Goal: Task Accomplishment & Management: Manage account settings

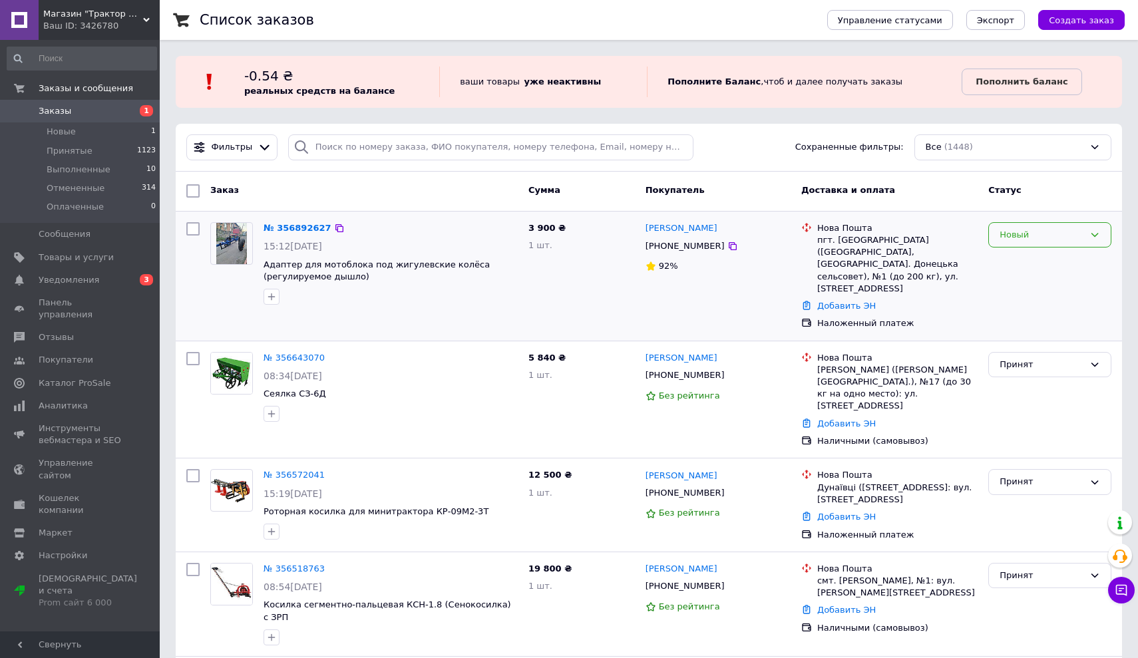
click at [1032, 244] on div "Новый" at bounding box center [1049, 235] width 123 height 26
click at [1016, 264] on li "Принят" at bounding box center [1050, 262] width 122 height 25
click at [146, 17] on icon at bounding box center [146, 20] width 7 height 7
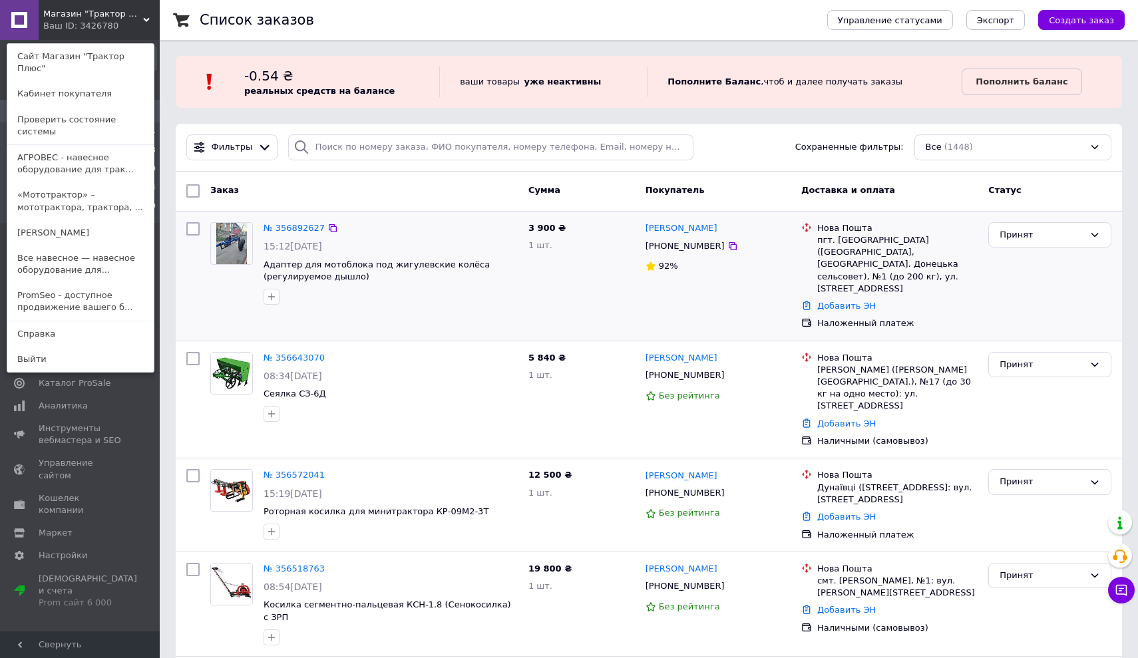
click at [144, 14] on div "Магазин "Трактор Плюс" Ваш ID: 3426780 Сайт Магазин "Трактор Плюс" Кабинет поку…" at bounding box center [80, 20] width 160 height 40
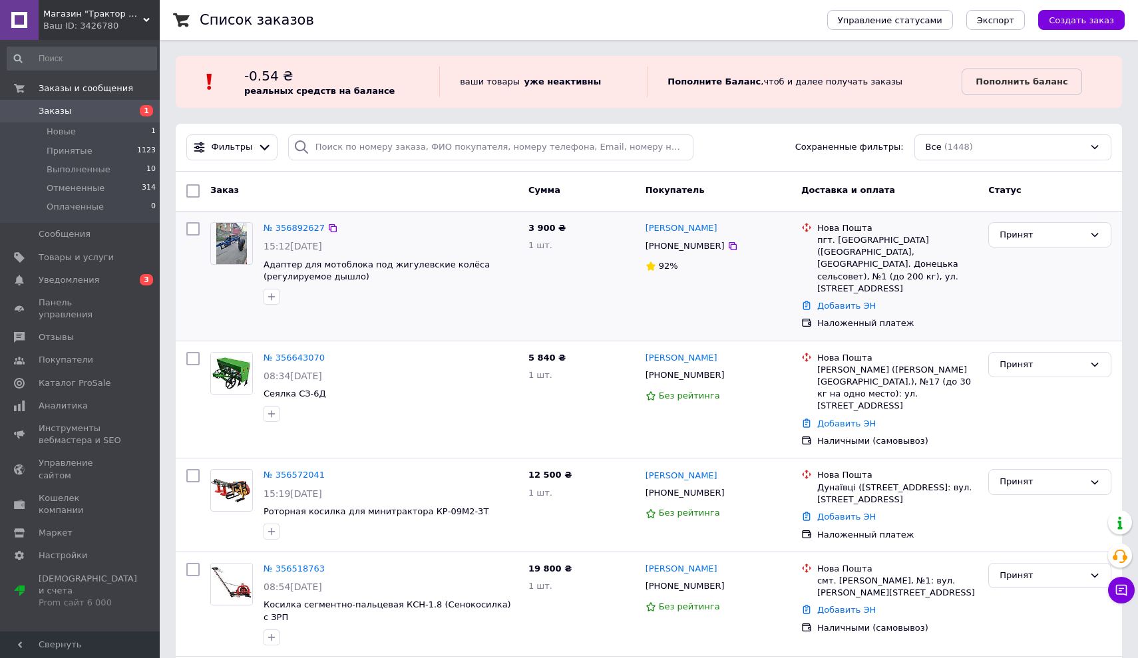
click at [144, 15] on div "Магазин "Трактор Плюс" Ваш ID: 3426780" at bounding box center [99, 20] width 121 height 40
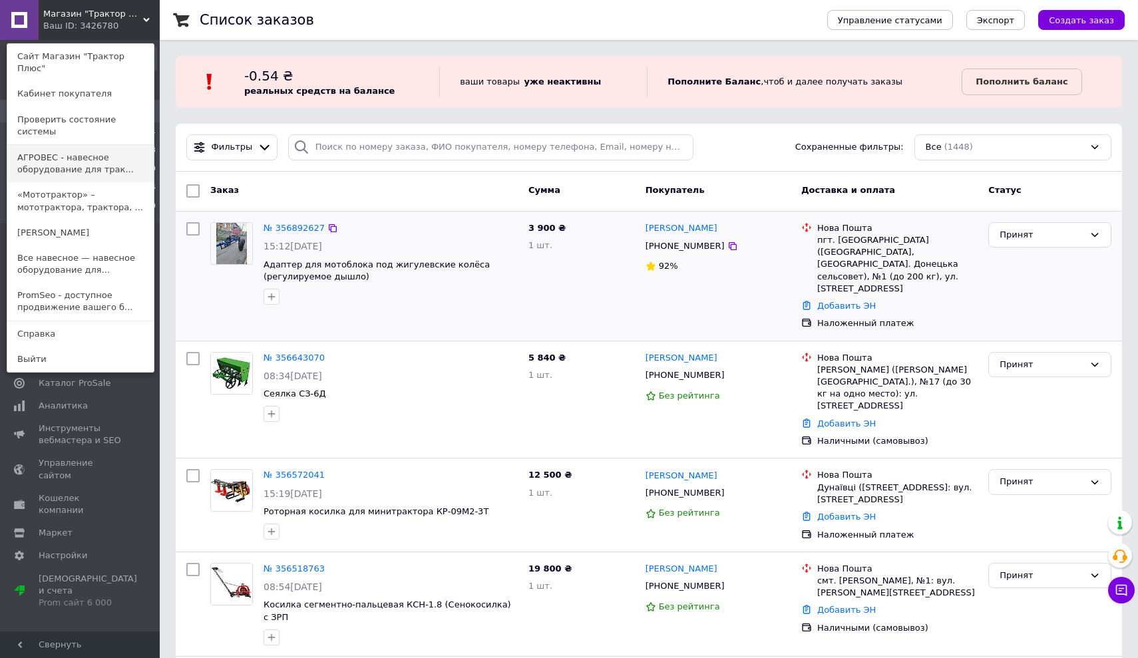
click at [78, 145] on link "АГРОВЕС - навесное оборудование для трак..." at bounding box center [80, 163] width 146 height 37
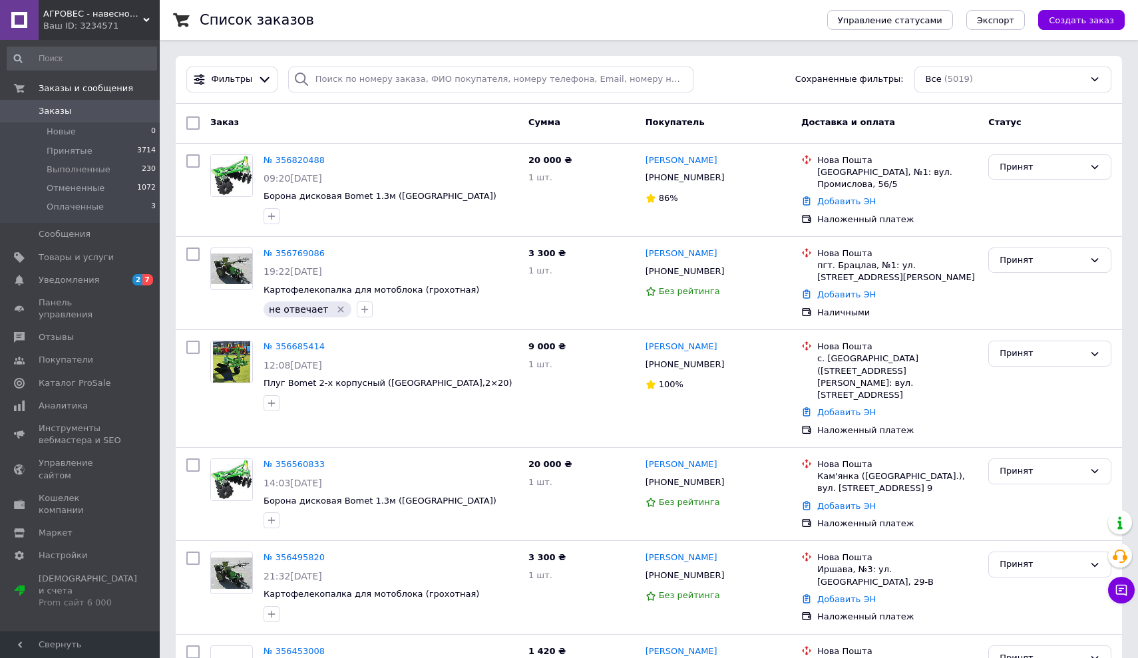
click at [146, 17] on icon at bounding box center [146, 20] width 7 height 7
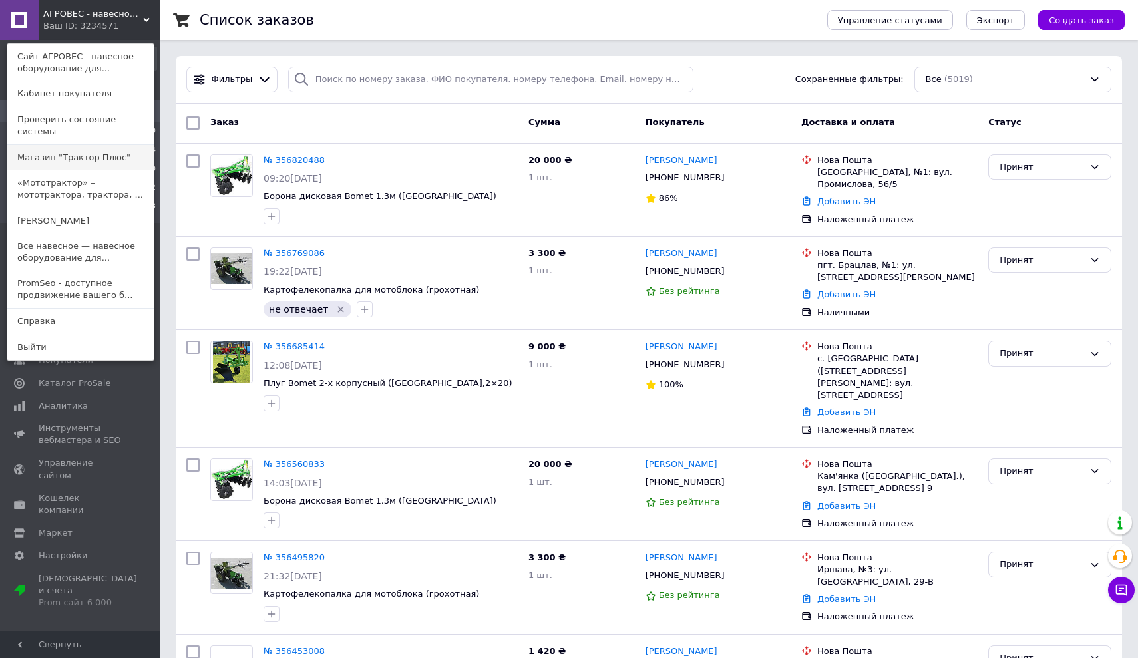
click at [97, 145] on link "Магазин "Трактор Плюс"" at bounding box center [80, 157] width 146 height 25
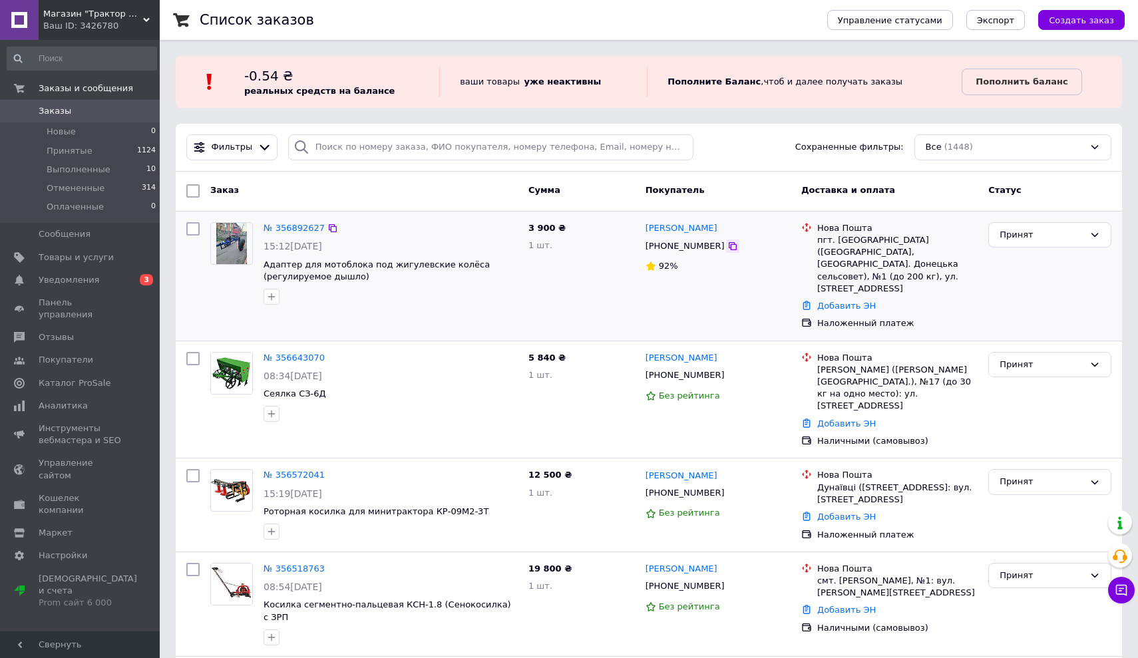
click at [727, 246] on icon at bounding box center [732, 246] width 11 height 11
click at [66, 109] on span "Заказы" at bounding box center [55, 111] width 33 height 12
click at [335, 279] on span "Адаптер для мотоблока под жигулевские колёса (регулируемое дышло)" at bounding box center [377, 271] width 226 height 23
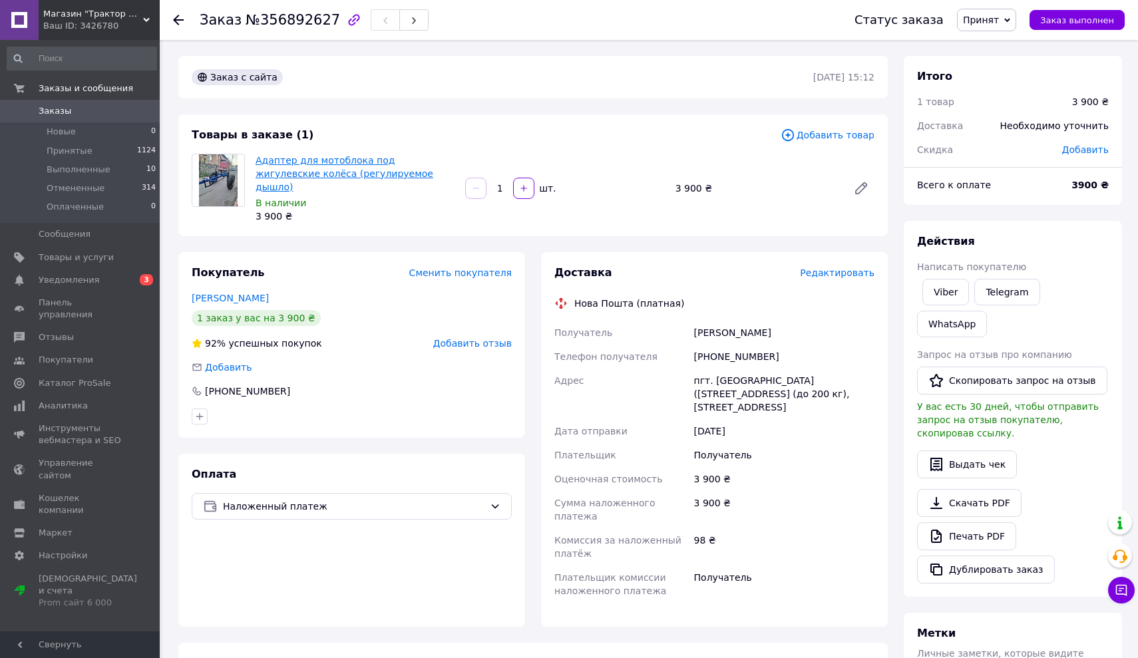
click at [325, 174] on link "Адаптер для мотоблока под жигулевские колёса (регулируемое дышло)" at bounding box center [345, 173] width 178 height 37
click at [55, 109] on span "Заказы" at bounding box center [55, 111] width 33 height 12
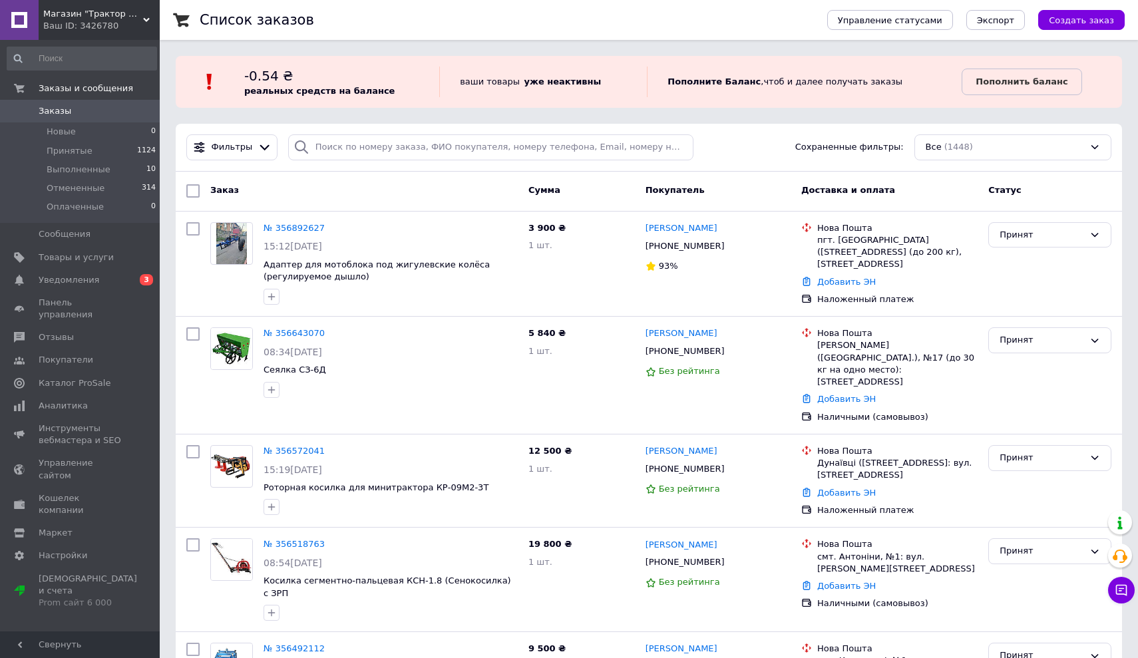
click at [65, 113] on span "Заказы" at bounding box center [55, 111] width 33 height 12
click at [146, 20] on use at bounding box center [146, 20] width 7 height 4
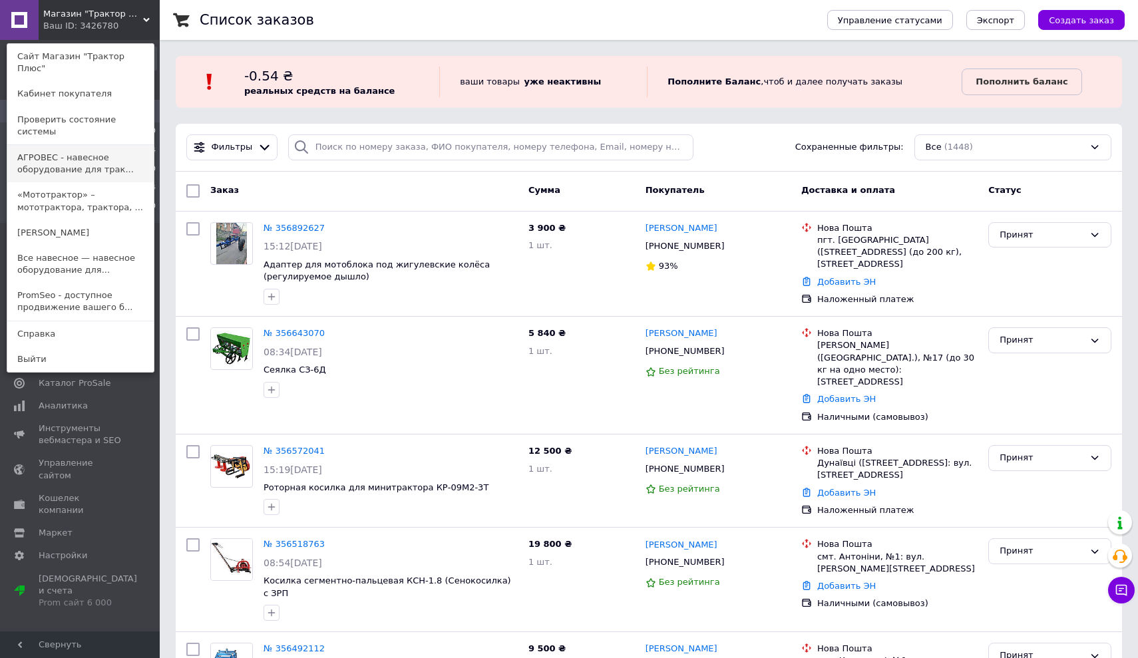
click at [78, 145] on link "АГРОВЕС - навесное оборудование для трак..." at bounding box center [80, 163] width 146 height 37
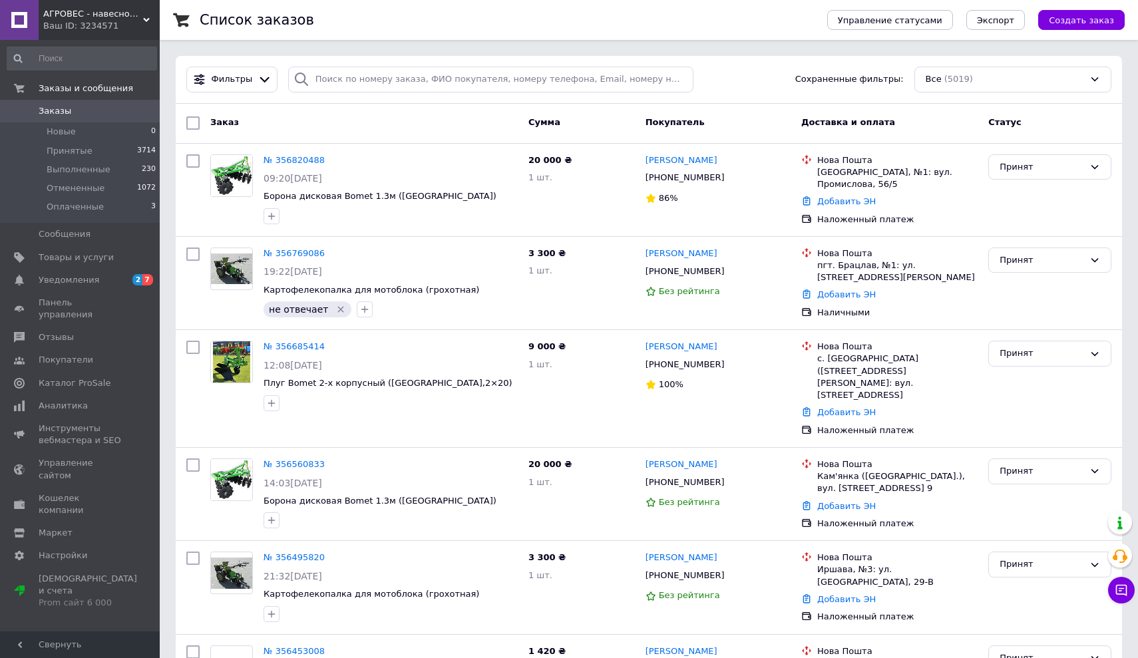
click at [148, 19] on use at bounding box center [146, 20] width 7 height 4
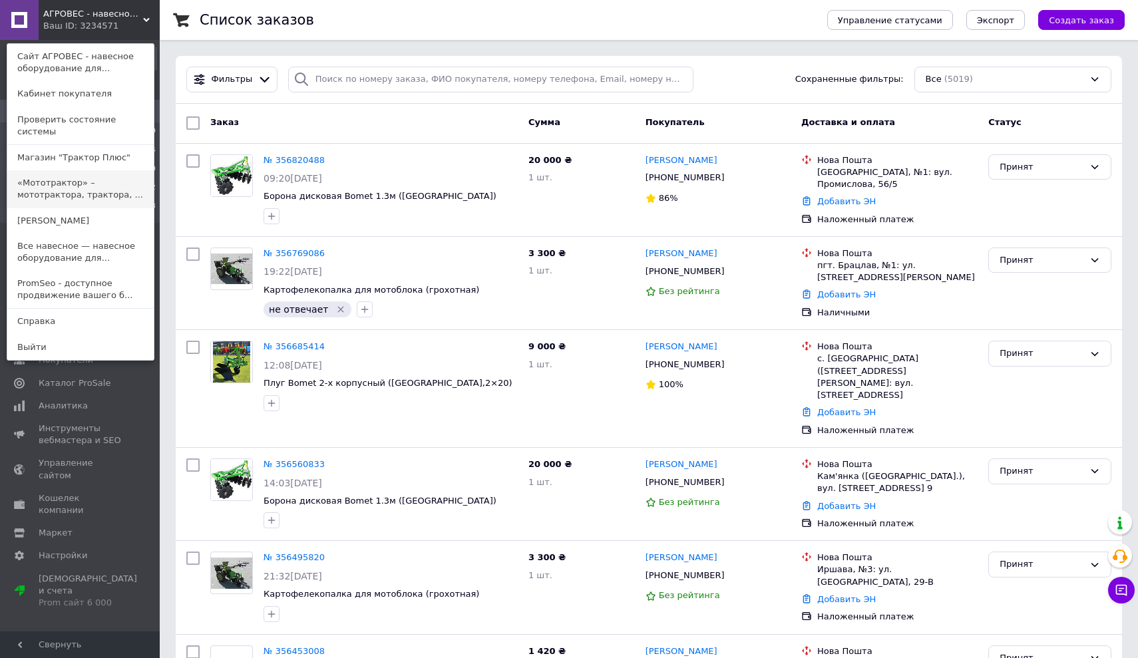
click at [71, 176] on link "«Мототрактор» – мототрактора, трактора, ..." at bounding box center [80, 188] width 146 height 37
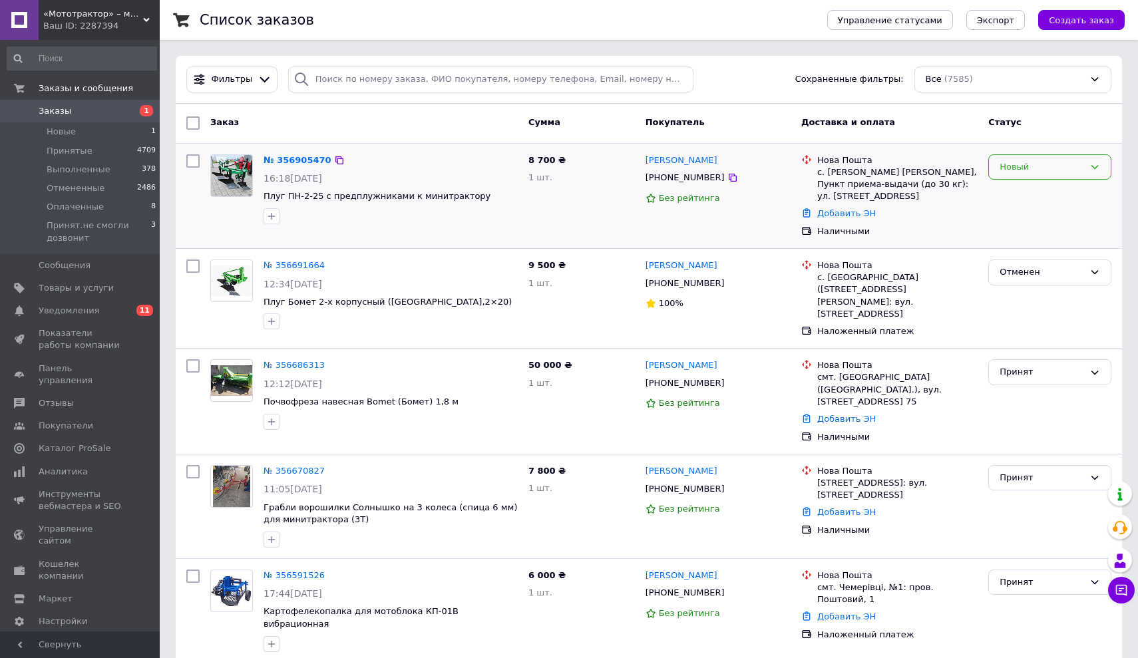
click at [1009, 170] on div "Новый" at bounding box center [1042, 167] width 85 height 14
click at [1006, 188] on li "Принят" at bounding box center [1050, 194] width 122 height 25
click at [729, 182] on icon at bounding box center [733, 178] width 8 height 8
click at [144, 17] on icon at bounding box center [146, 20] width 7 height 7
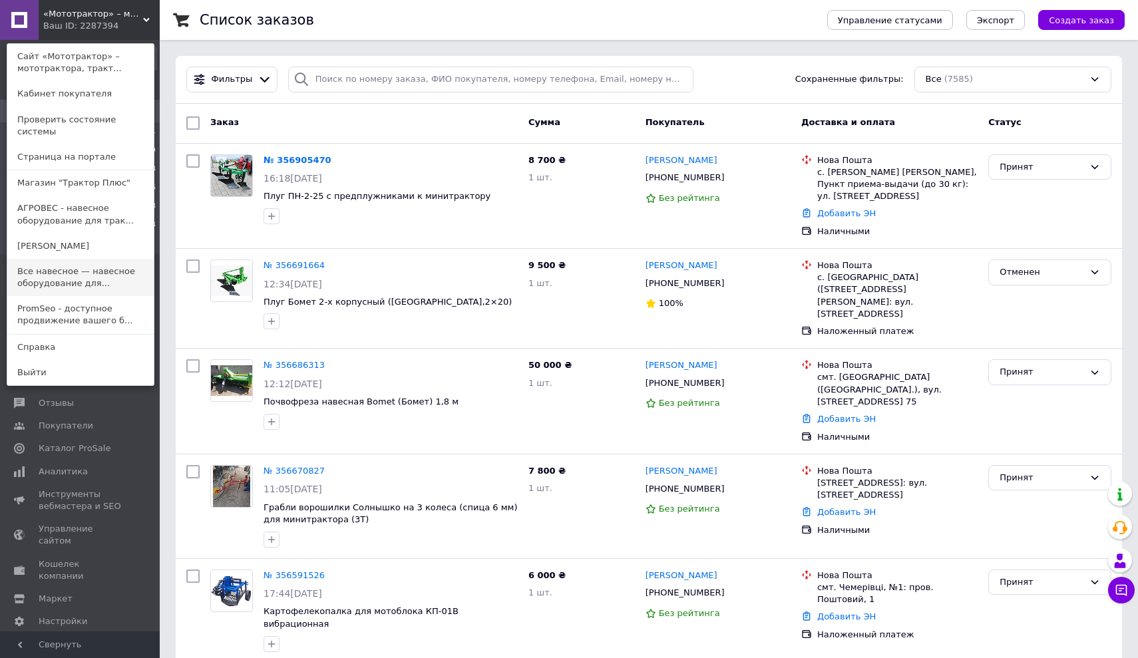
click at [77, 259] on link "Все навесное — навесное оборудование для..." at bounding box center [80, 277] width 146 height 37
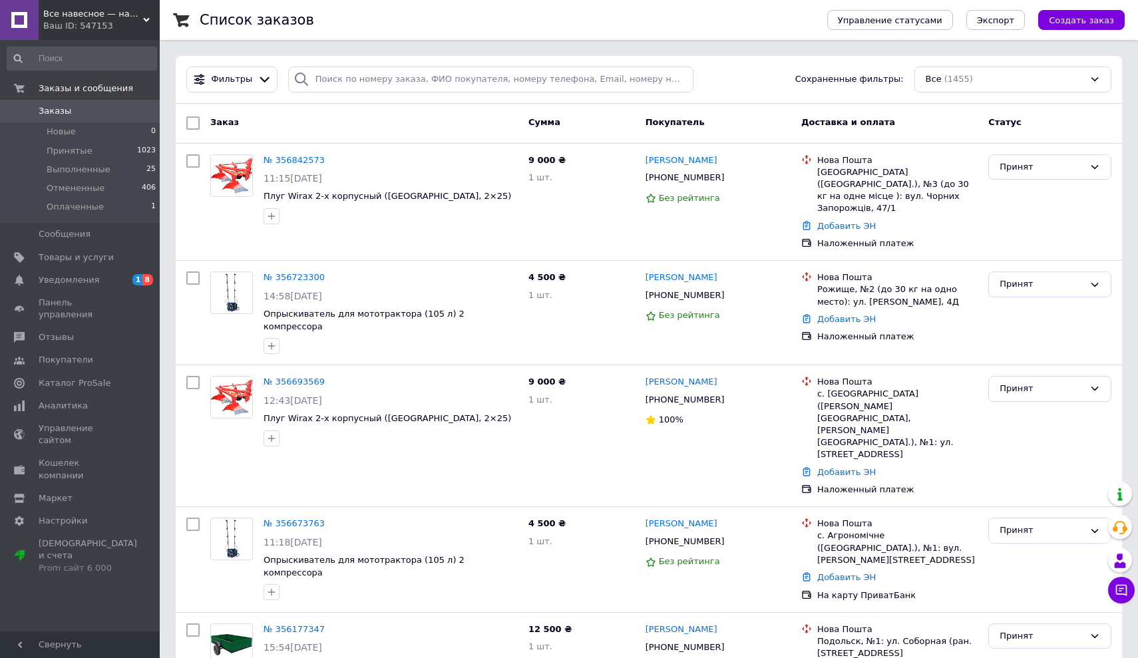
click at [148, 17] on icon at bounding box center [146, 20] width 7 height 7
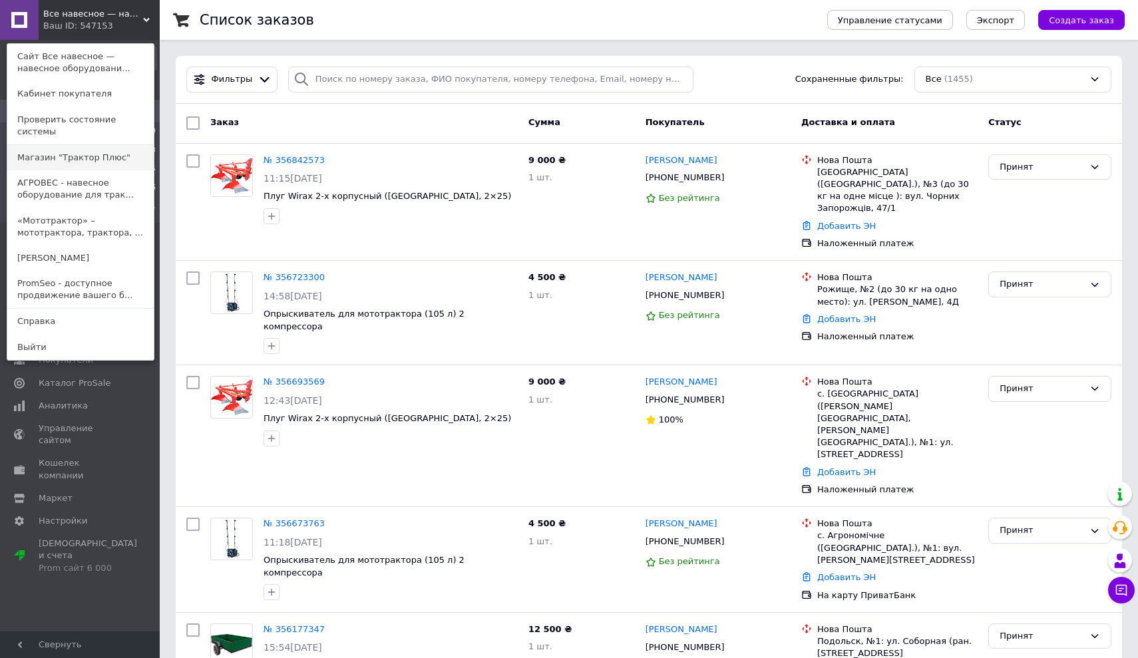
click at [82, 145] on link "Магазин "Трактор Плюс"" at bounding box center [80, 157] width 146 height 25
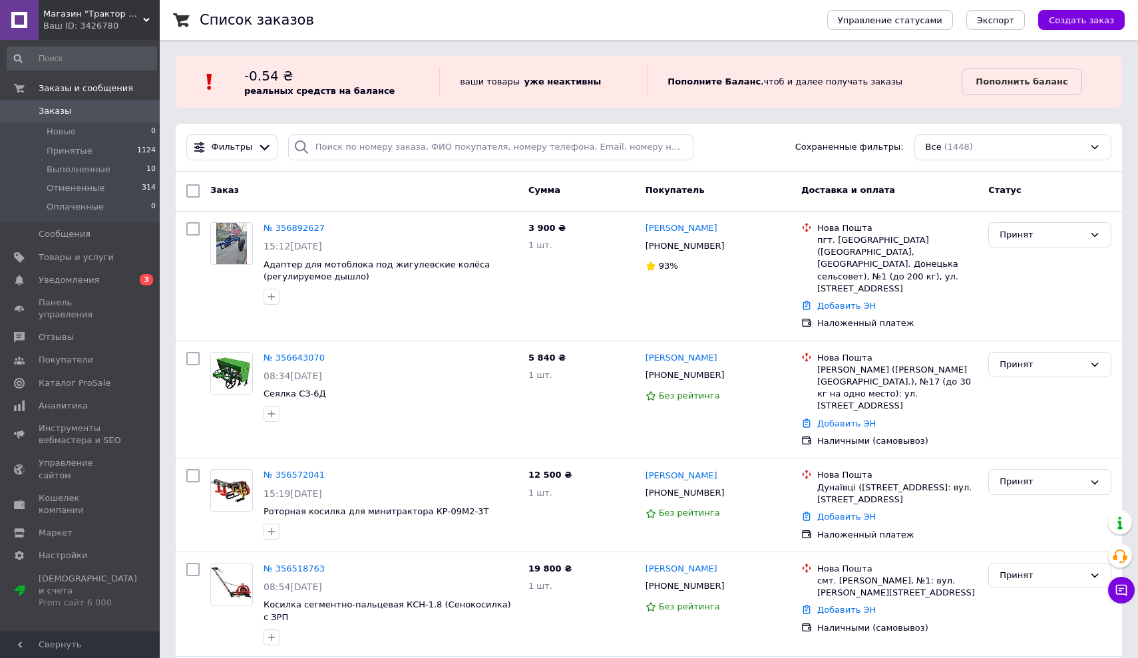
click at [61, 112] on span "Заказы" at bounding box center [55, 111] width 33 height 12
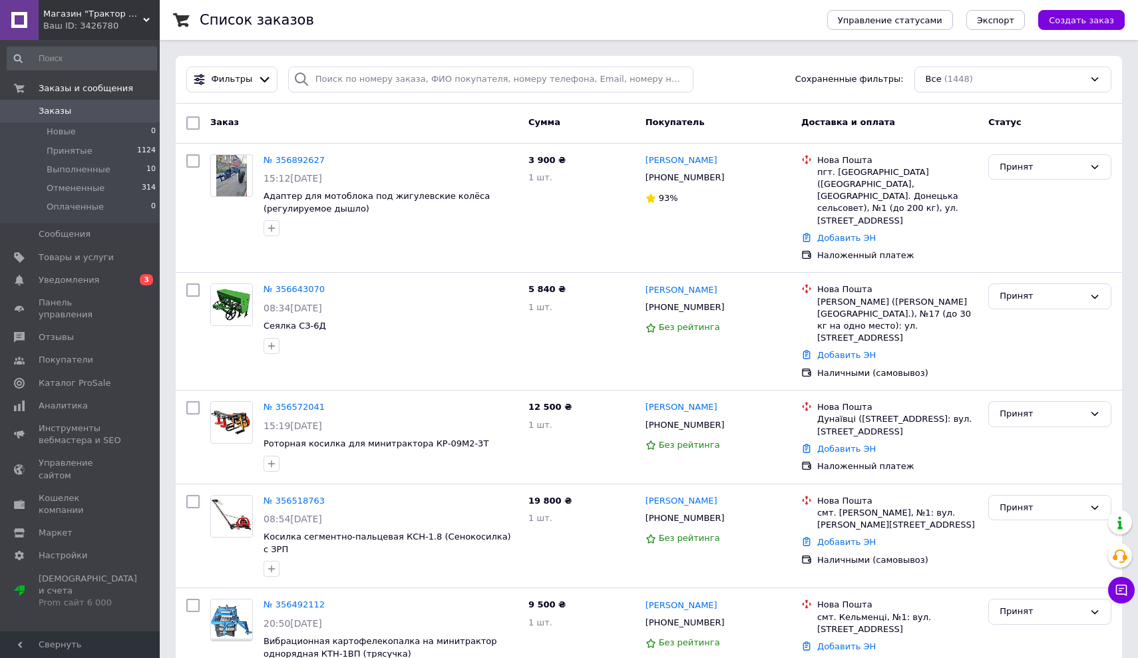
click at [146, 18] on icon at bounding box center [146, 20] width 7 height 7
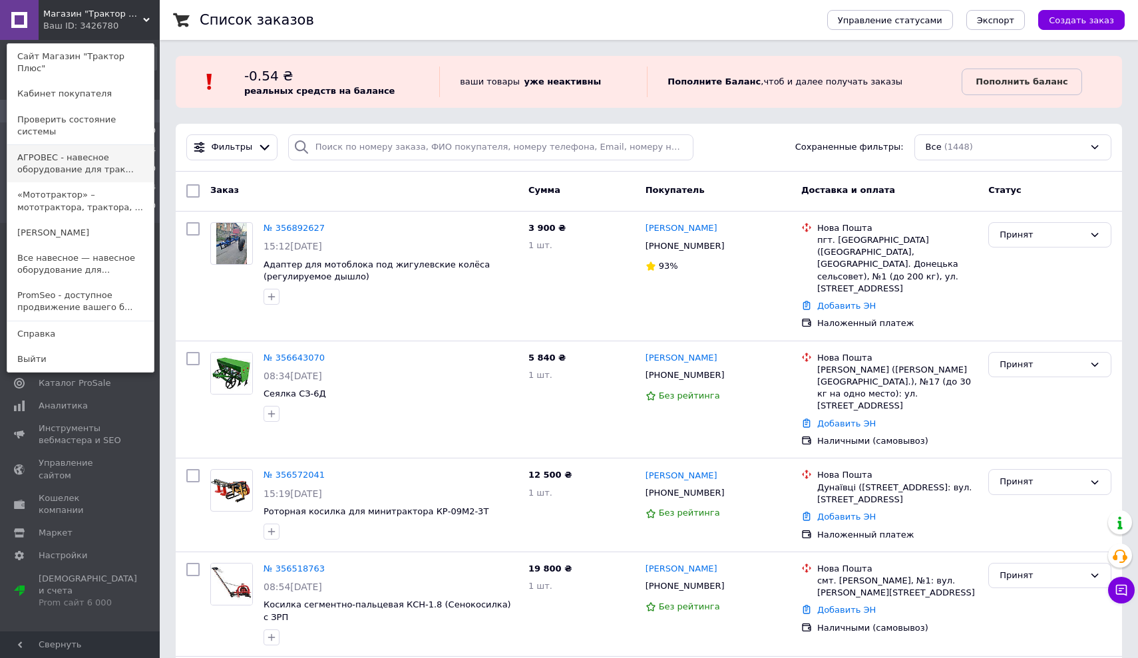
click at [52, 145] on link "АГРОВЕС - навесное оборудование для трак..." at bounding box center [80, 163] width 146 height 37
